Goal: Book appointment/travel/reservation

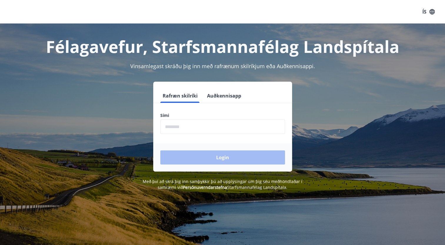
click at [214, 125] on input "phone" at bounding box center [222, 127] width 125 height 14
type input "********"
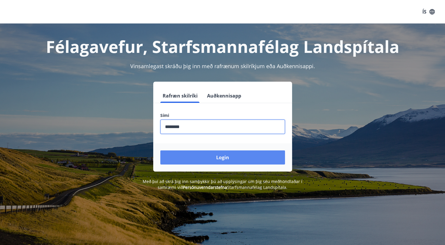
click at [217, 154] on button "Login" at bounding box center [222, 158] width 125 height 14
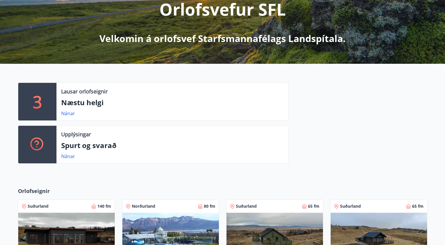
scroll to position [88, 0]
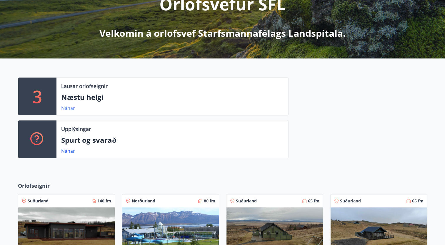
click at [67, 109] on link "Nánar" at bounding box center [68, 108] width 14 height 6
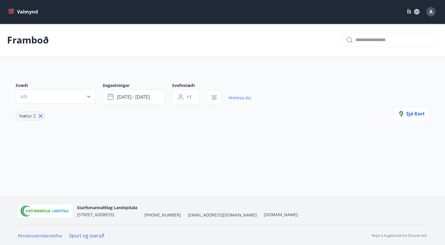
type input "*"
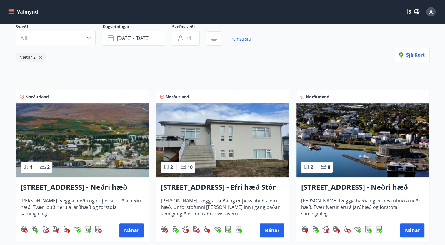
scroll to position [88, 0]
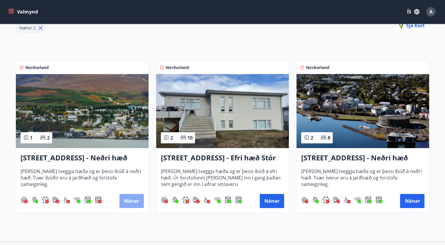
click at [129, 200] on button "Nánar" at bounding box center [131, 201] width 24 height 14
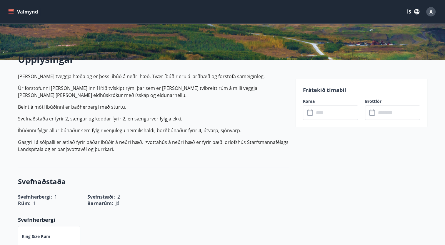
scroll to position [118, 0]
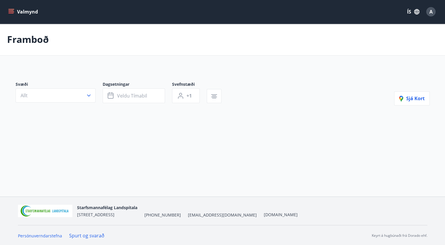
type input "*"
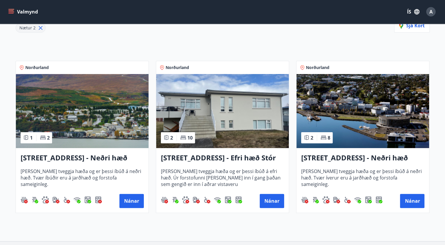
click at [222, 109] on img at bounding box center [222, 111] width 133 height 74
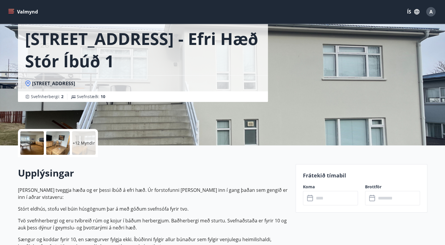
scroll to position [37, 0]
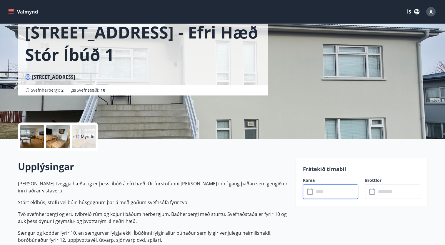
click at [329, 189] on input "text" at bounding box center [336, 192] width 44 height 14
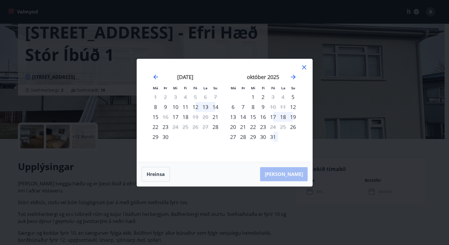
click at [196, 107] on div "12" at bounding box center [196, 107] width 10 height 10
click at [156, 116] on div "15" at bounding box center [156, 117] width 10 height 10
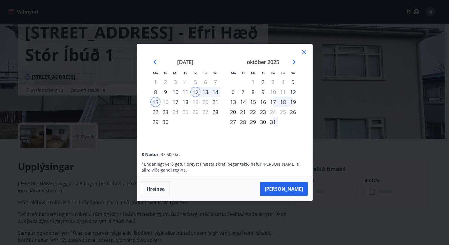
click at [305, 51] on icon at bounding box center [304, 52] width 7 height 7
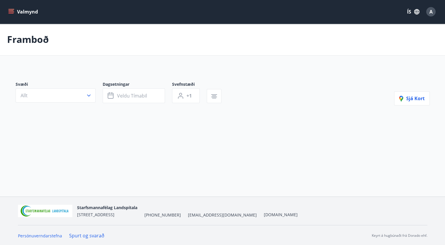
type input "*"
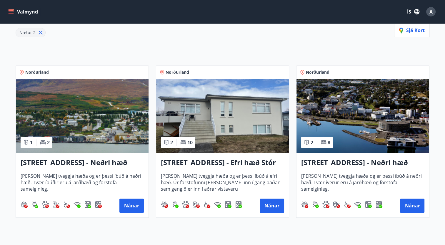
scroll to position [88, 0]
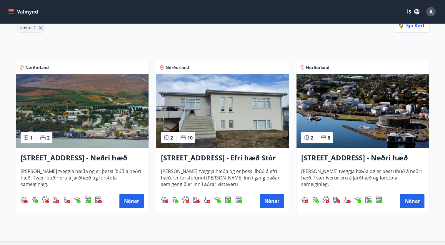
click at [366, 112] on img at bounding box center [362, 111] width 133 height 74
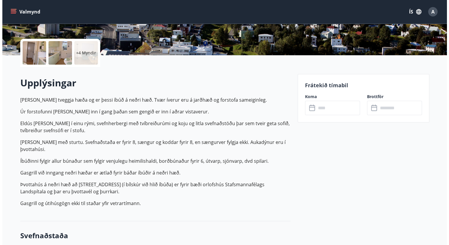
scroll to position [118, 0]
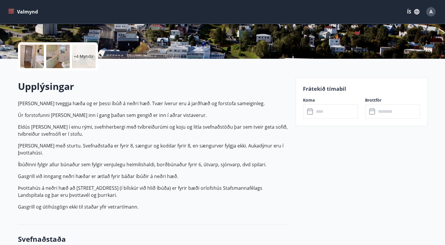
click at [85, 59] on p "+4 Myndir" at bounding box center [84, 57] width 20 height 6
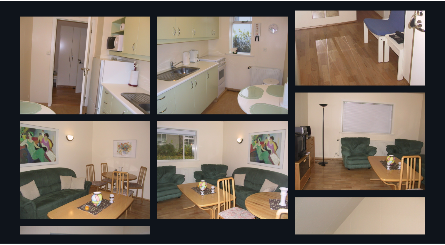
scroll to position [116, 0]
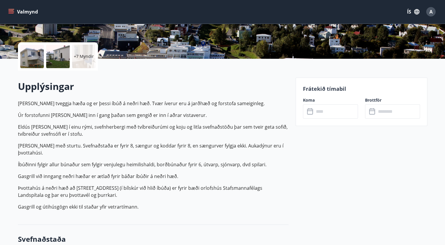
click at [336, 112] on input "text" at bounding box center [336, 111] width 44 height 14
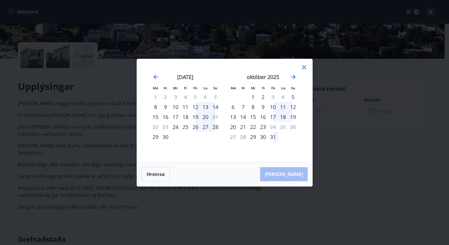
click at [196, 107] on div "12" at bounding box center [196, 107] width 10 height 10
click at [155, 115] on div "15" at bounding box center [156, 117] width 10 height 10
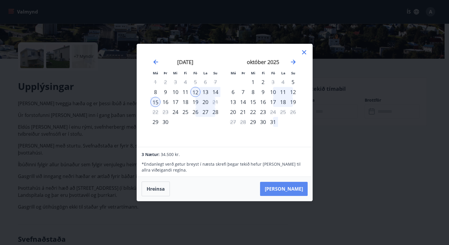
click at [285, 189] on button "[PERSON_NAME]" at bounding box center [284, 189] width 48 height 14
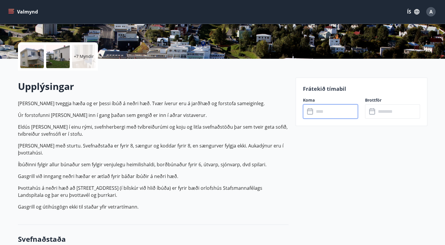
type input "******"
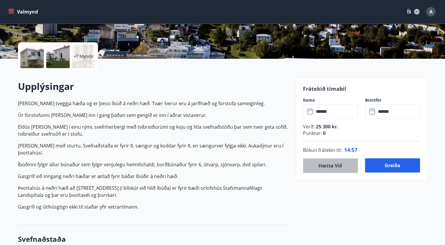
click at [320, 168] on button "Hætta við" at bounding box center [330, 165] width 55 height 15
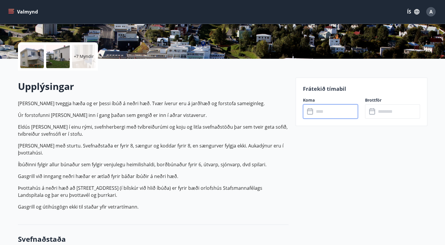
click at [326, 113] on input "text" at bounding box center [336, 111] width 44 height 14
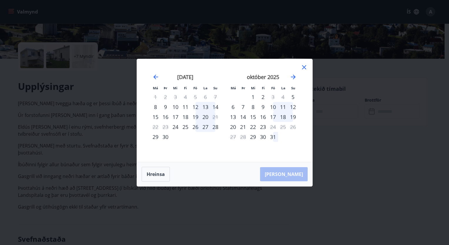
click at [196, 108] on div "12" at bounding box center [196, 107] width 10 height 10
click at [153, 118] on div "15" at bounding box center [156, 117] width 10 height 10
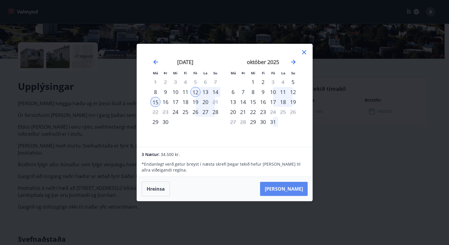
click at [291, 190] on button "[PERSON_NAME]" at bounding box center [284, 189] width 48 height 14
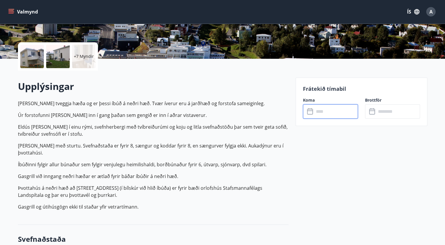
type input "******"
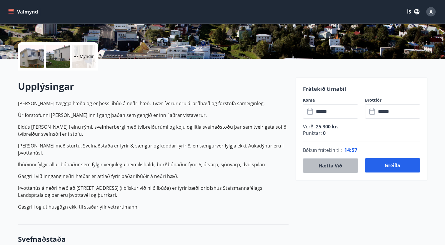
click at [323, 165] on button "Hætta við" at bounding box center [330, 165] width 55 height 15
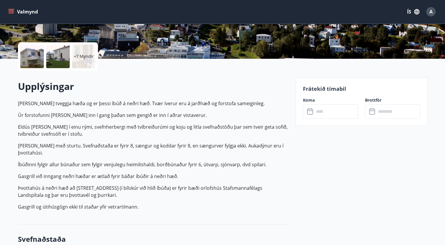
click at [336, 111] on input "text" at bounding box center [336, 111] width 44 height 14
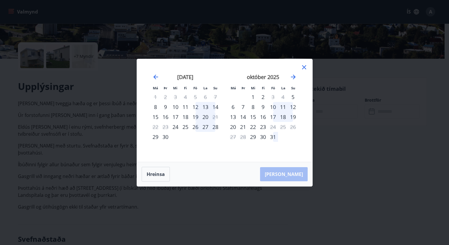
click at [196, 107] on div "12" at bounding box center [196, 107] width 10 height 10
click at [156, 117] on div "15" at bounding box center [156, 117] width 10 height 10
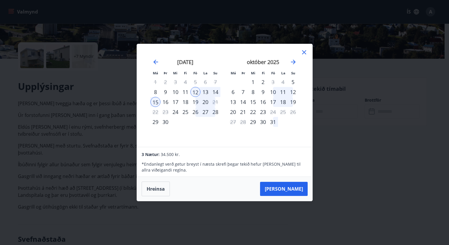
click at [302, 52] on icon at bounding box center [304, 52] width 7 height 7
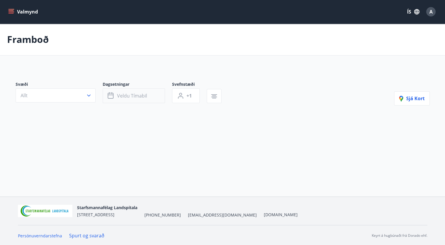
type input "*"
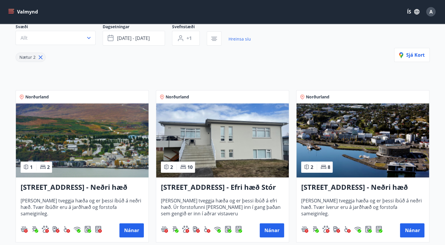
click at [233, 132] on img at bounding box center [222, 140] width 133 height 74
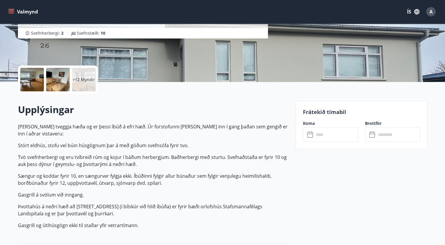
scroll to position [88, 0]
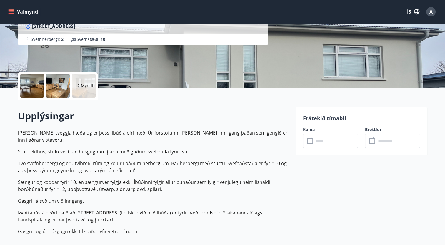
click at [330, 142] on input "text" at bounding box center [336, 141] width 44 height 14
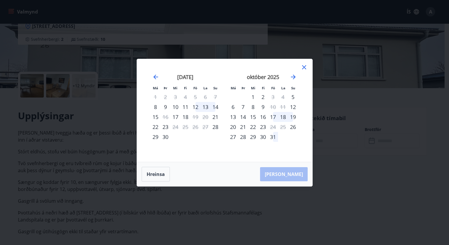
click at [198, 106] on div "12" at bounding box center [196, 107] width 10 height 10
click at [153, 117] on div "15" at bounding box center [156, 117] width 10 height 10
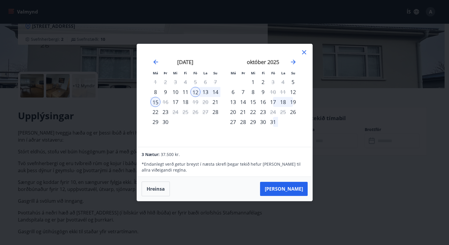
click at [4, 154] on div "Má Þr Mi Fi Fö La Su Má Þr Mi Fi Fö La Su [DATE] 1 2 3 4 5 6 7 8 9 10 11 12 13 …" at bounding box center [224, 122] width 449 height 245
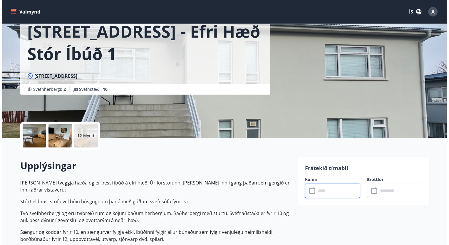
scroll to position [29, 0]
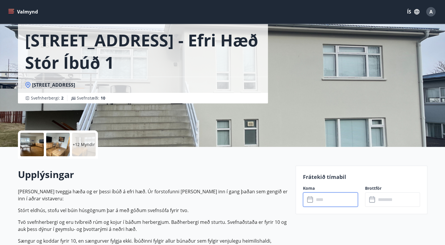
click at [80, 146] on p "+12 Myndir" at bounding box center [84, 145] width 22 height 6
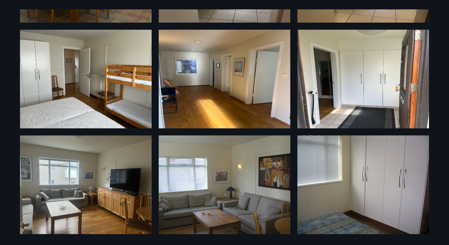
scroll to position [427, 0]
